Goal: Information Seeking & Learning: Learn about a topic

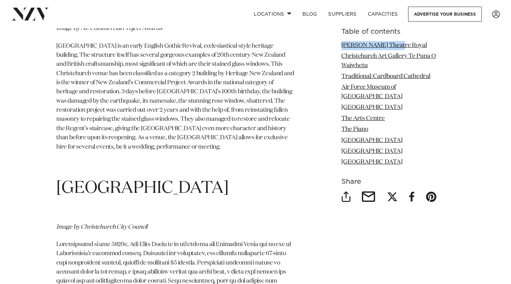
scroll to position [2763, 0]
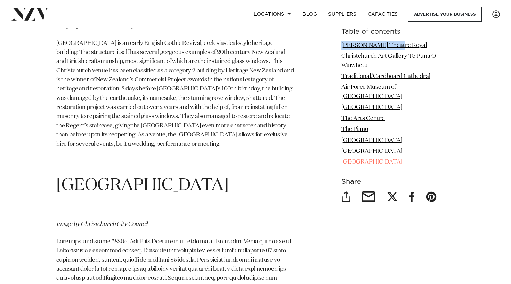
click at [372, 159] on link "Old Stone House" at bounding box center [371, 162] width 61 height 6
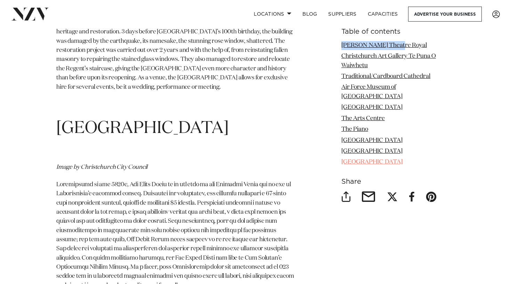
scroll to position [2833, 0]
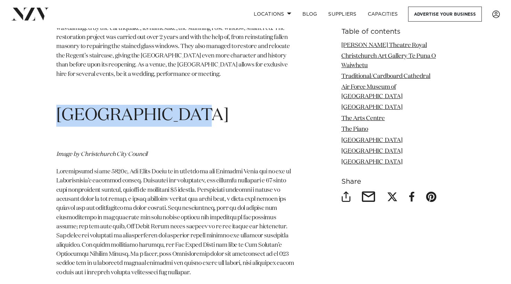
drag, startPoint x: 60, startPoint y: 40, endPoint x: 182, endPoint y: 47, distance: 121.5
click at [182, 105] on h1 "Old Stone House" at bounding box center [175, 116] width 238 height 22
copy span "Old Stone House"
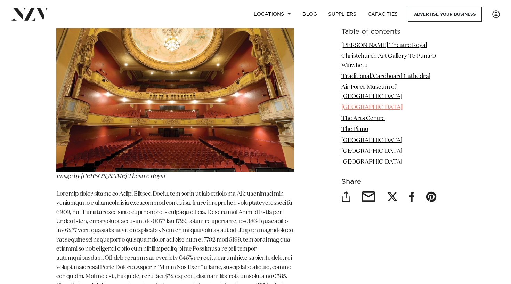
scroll to position [957, 0]
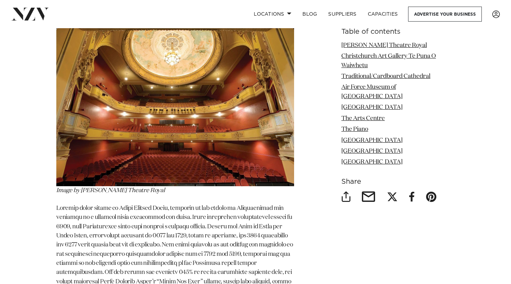
drag, startPoint x: 339, startPoint y: 132, endPoint x: 427, endPoint y: 133, distance: 88.3
copy link "Heritage Hotel Christchurch"
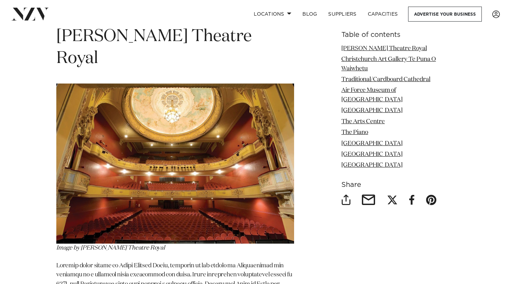
scroll to position [902, 0]
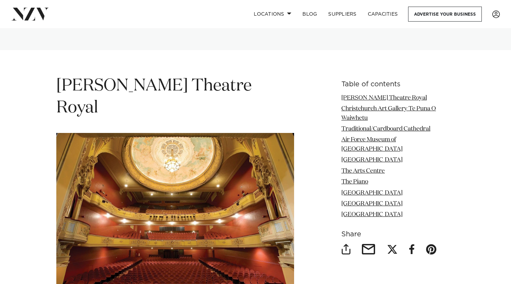
scroll to position [887, 0]
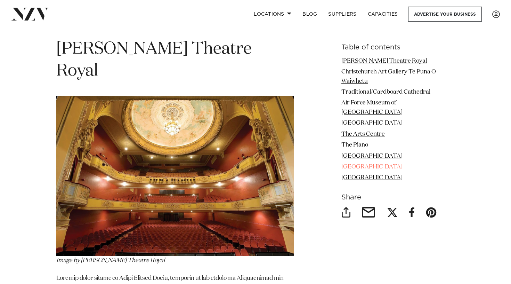
click at [354, 164] on link "Rose Chapel" at bounding box center [371, 167] width 61 height 6
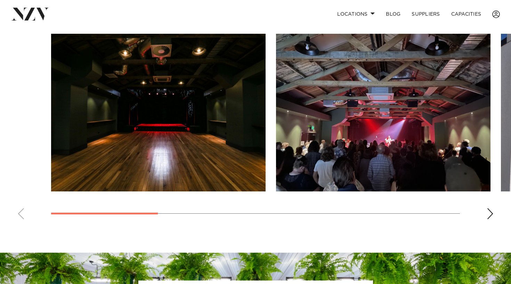
scroll to position [487, 0]
